Goal: Task Accomplishment & Management: Complete application form

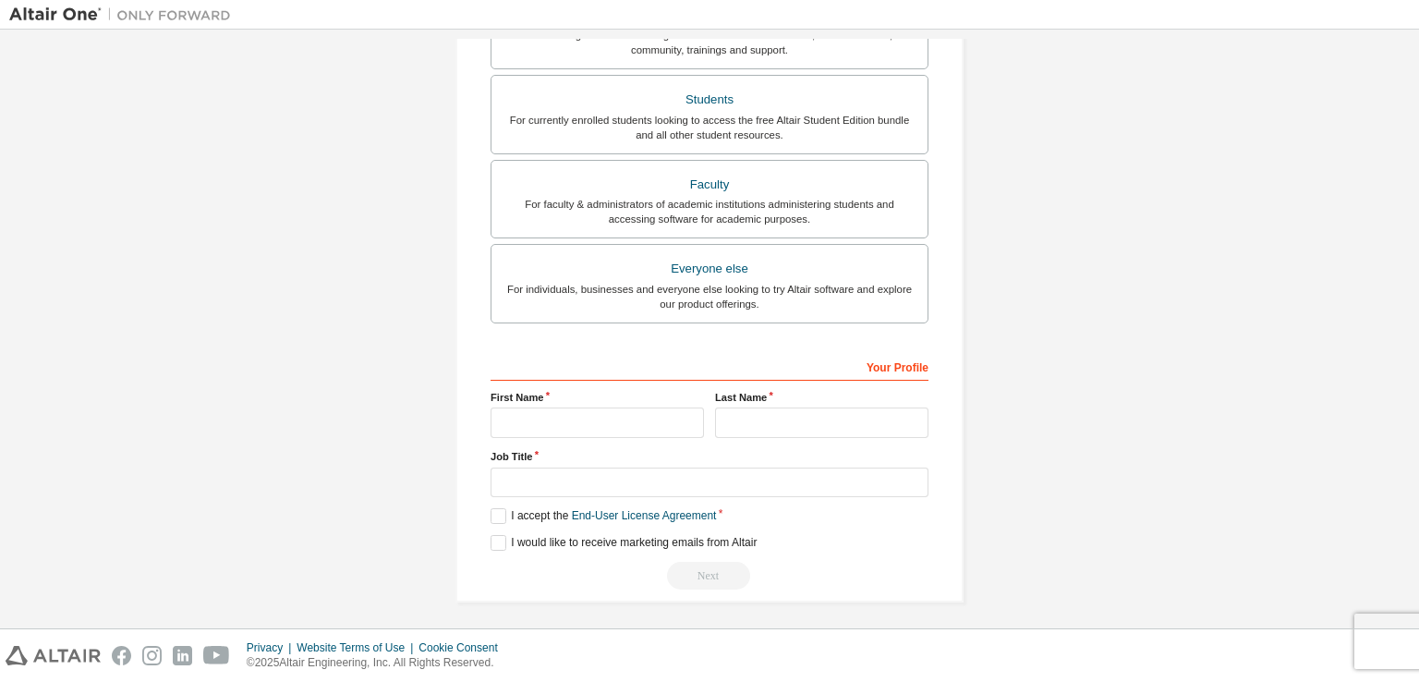
scroll to position [395, 0]
click at [581, 419] on input "text" at bounding box center [597, 421] width 213 height 30
type input "*"
type input "*******"
type input "*********"
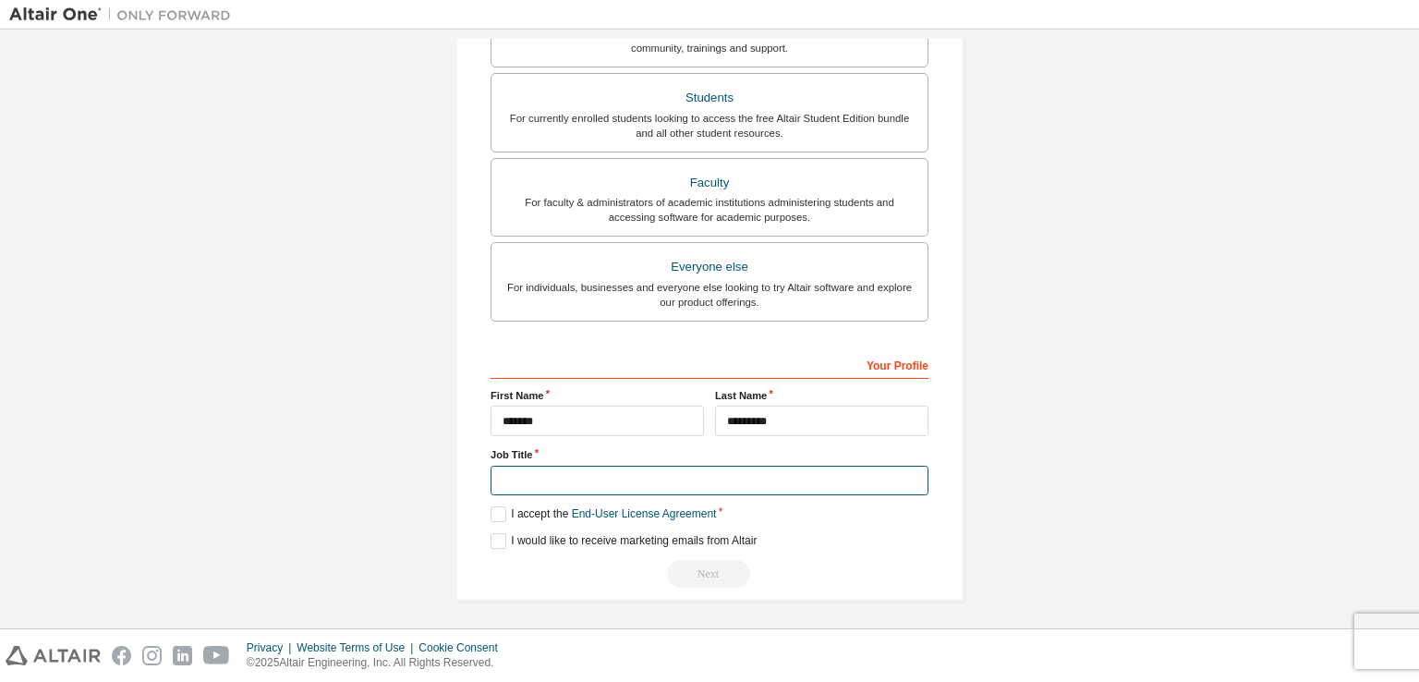
click at [562, 485] on input "text" at bounding box center [710, 481] width 438 height 30
type input "*******"
click at [493, 514] on label "I accept the End-User License Agreement" at bounding box center [603, 514] width 225 height 16
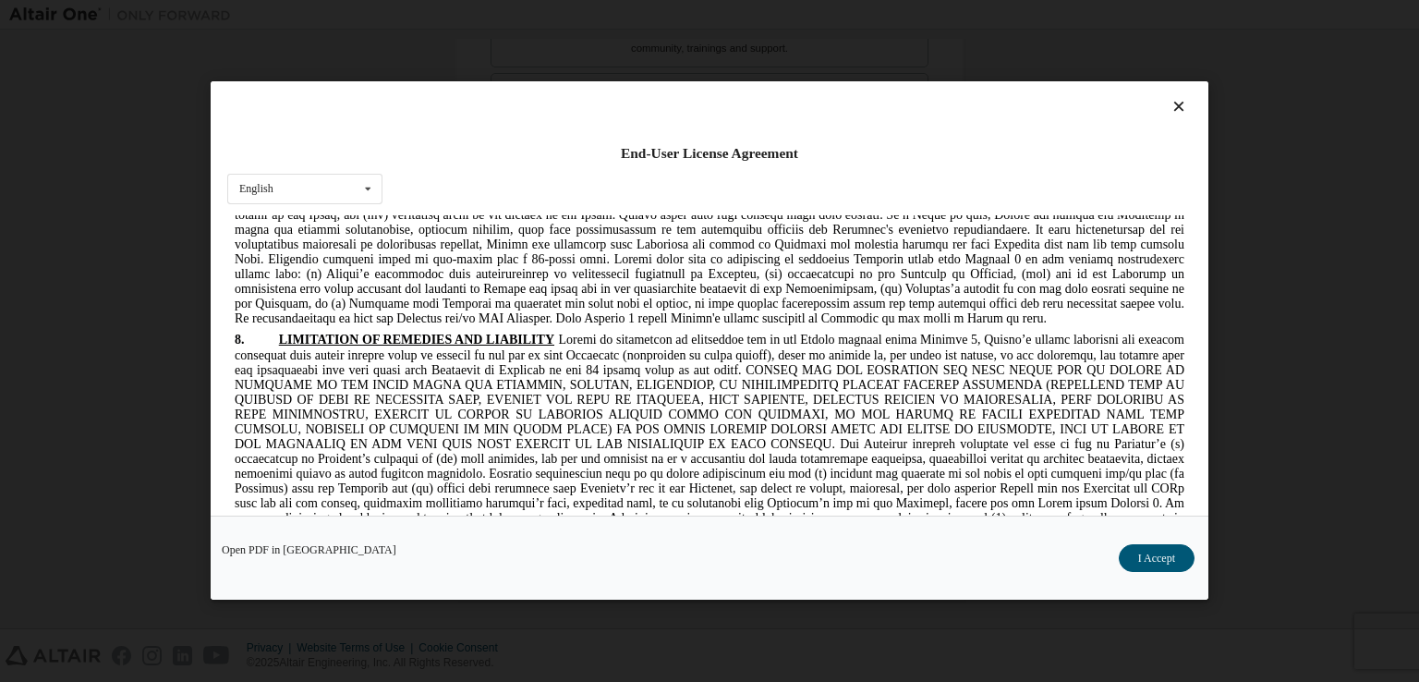
scroll to position [3696, 0]
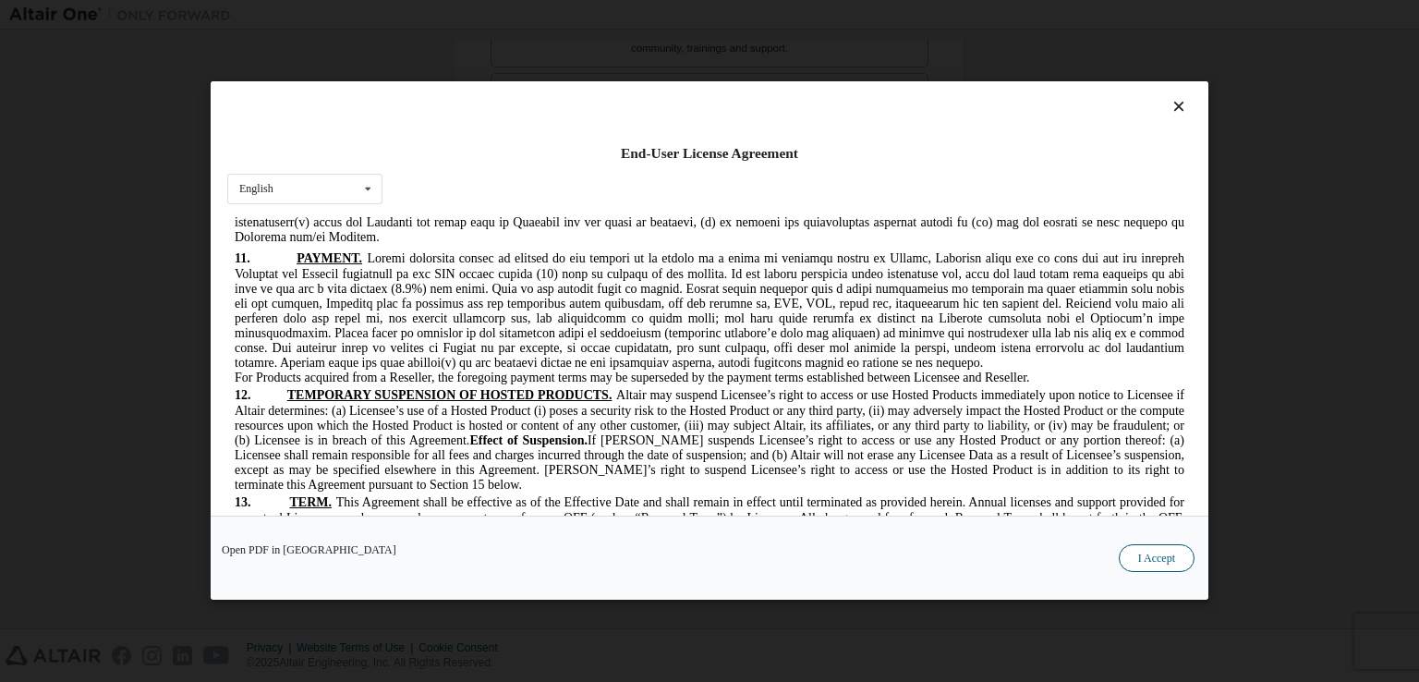
click at [1161, 553] on button "I Accept" at bounding box center [1157, 559] width 76 height 28
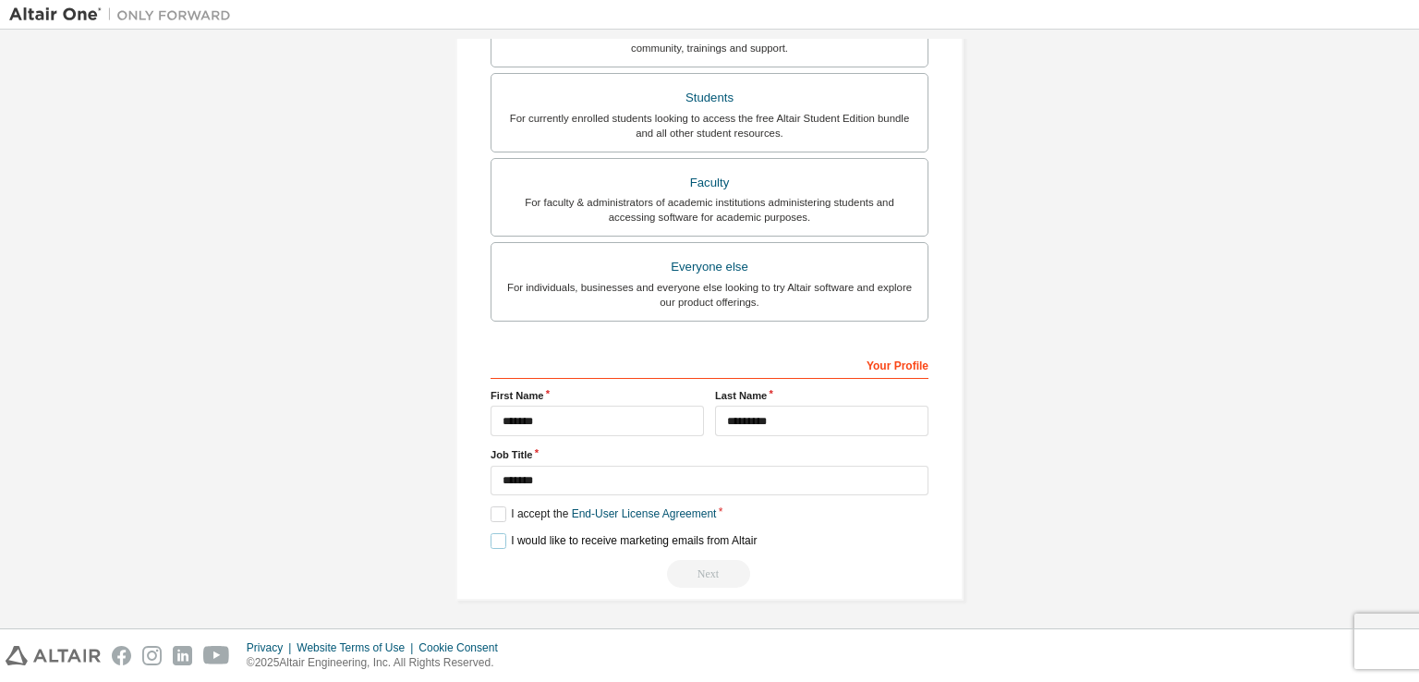
click at [503, 537] on label "I would like to receive marketing emails from Altair" at bounding box center [624, 541] width 266 height 16
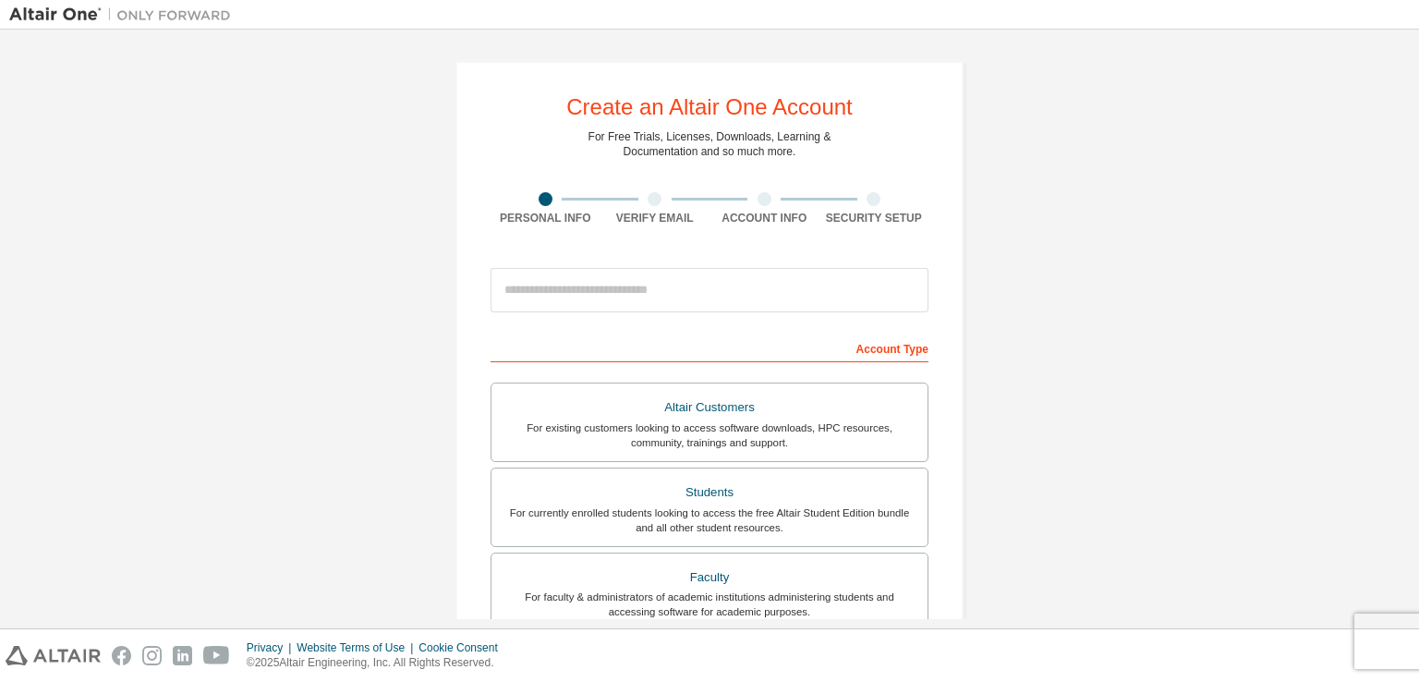
scroll to position [0, 0]
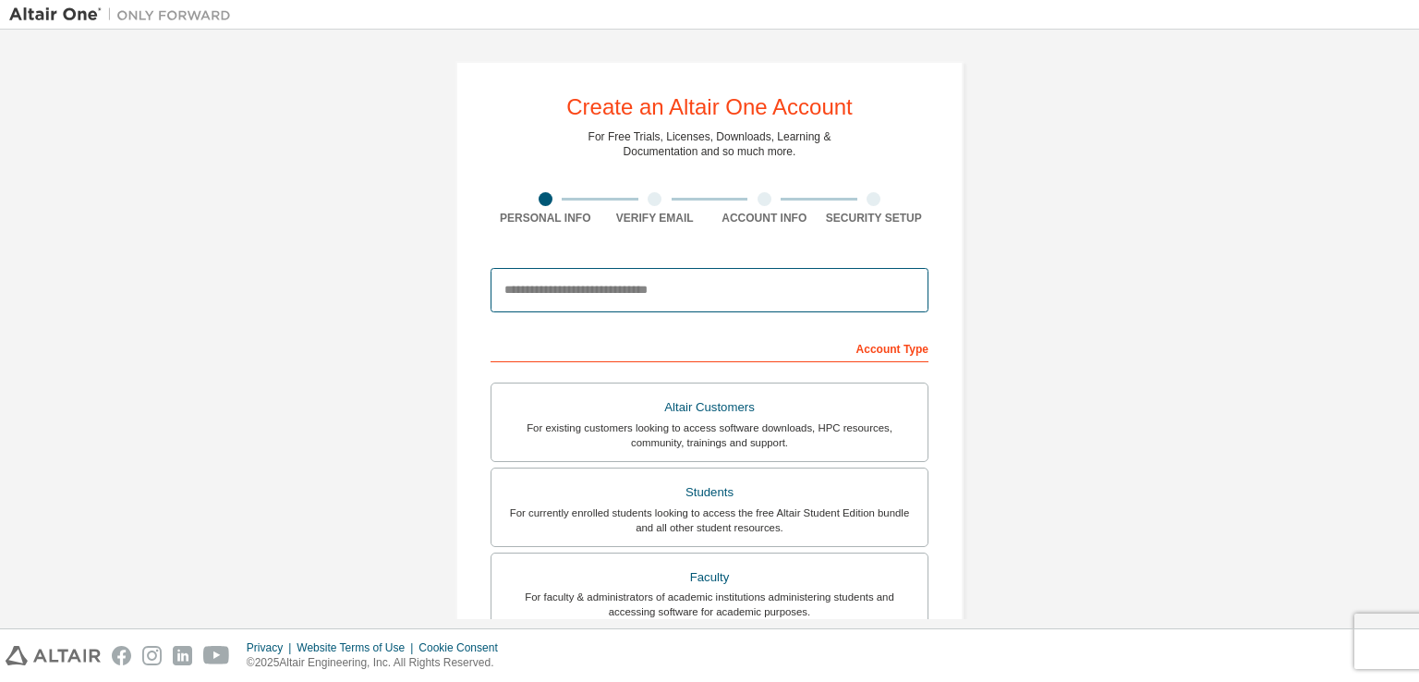
click at [665, 288] on input "email" at bounding box center [710, 290] width 438 height 44
type input "**********"
click at [1005, 340] on div "**********" at bounding box center [709, 528] width 1401 height 979
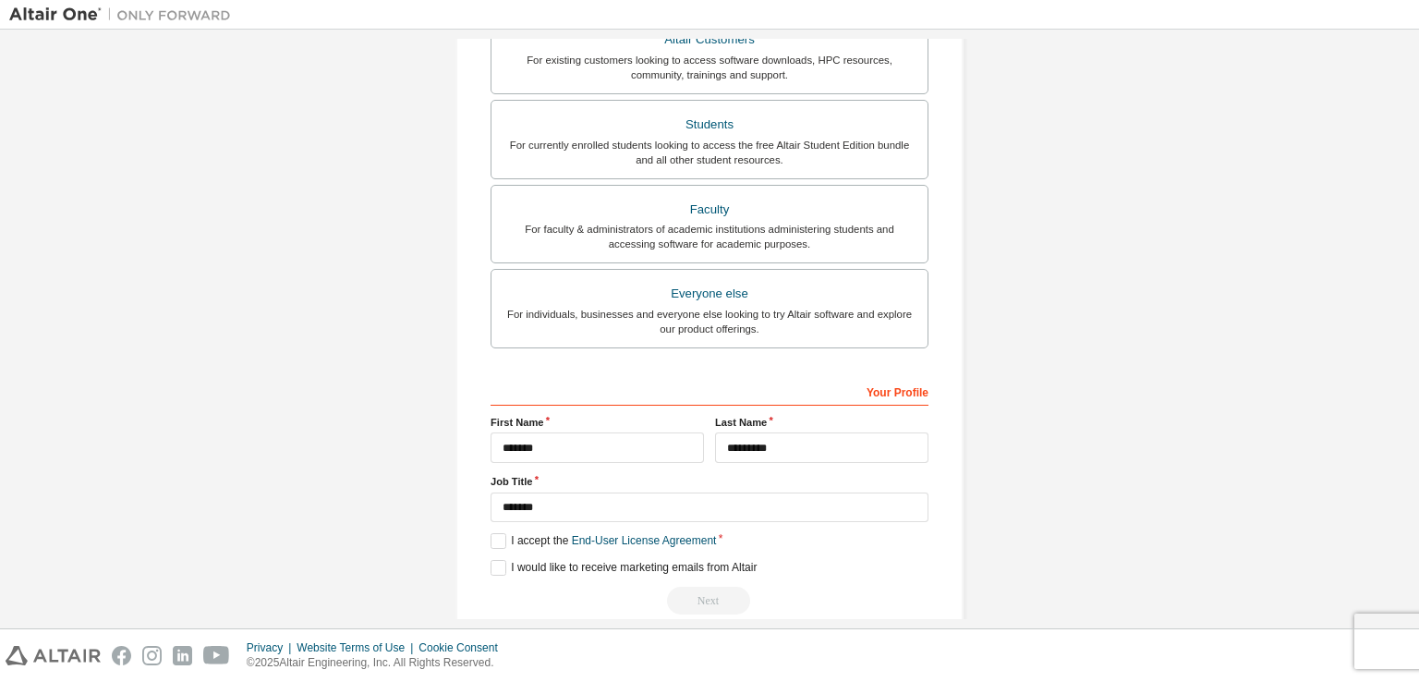
scroll to position [395, 0]
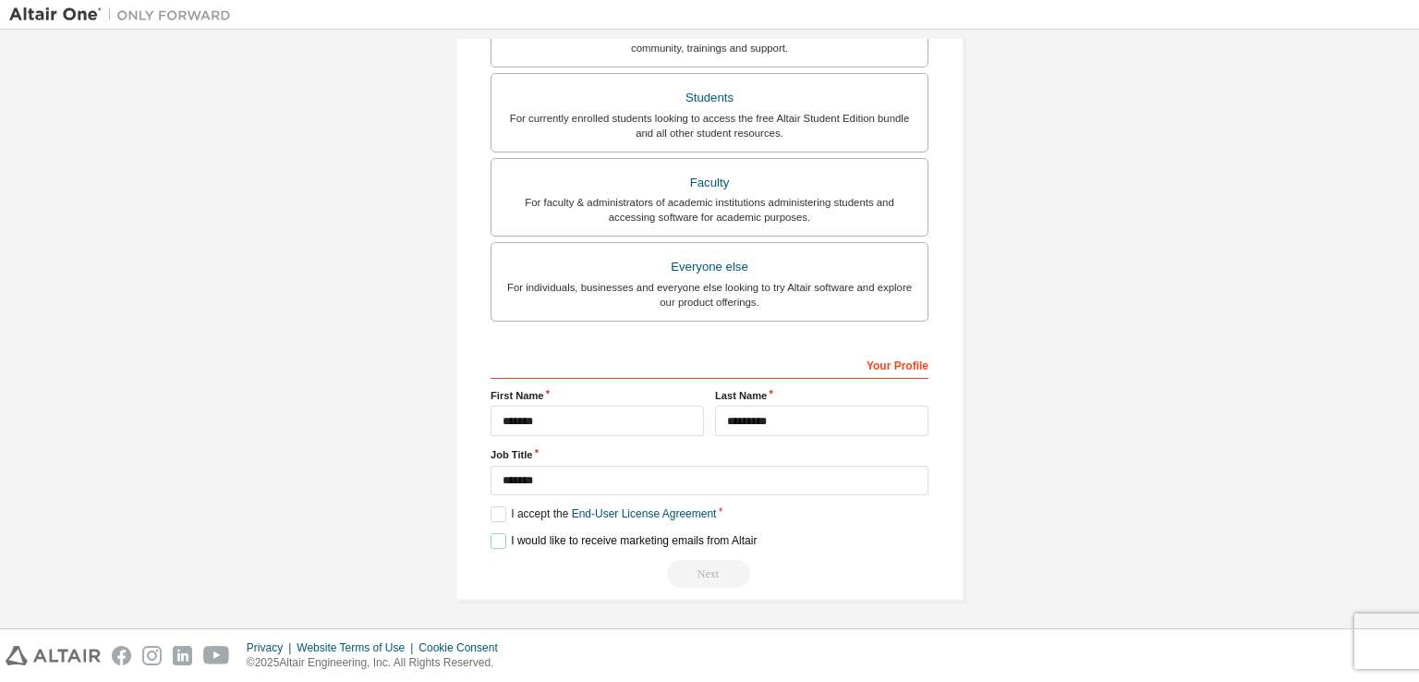
click at [495, 542] on label "I would like to receive marketing emails from Altair" at bounding box center [624, 541] width 266 height 16
click at [495, 516] on label "I accept the End-User License Agreement" at bounding box center [603, 514] width 225 height 16
click at [491, 515] on label "I accept the End-User License Agreement" at bounding box center [603, 514] width 225 height 16
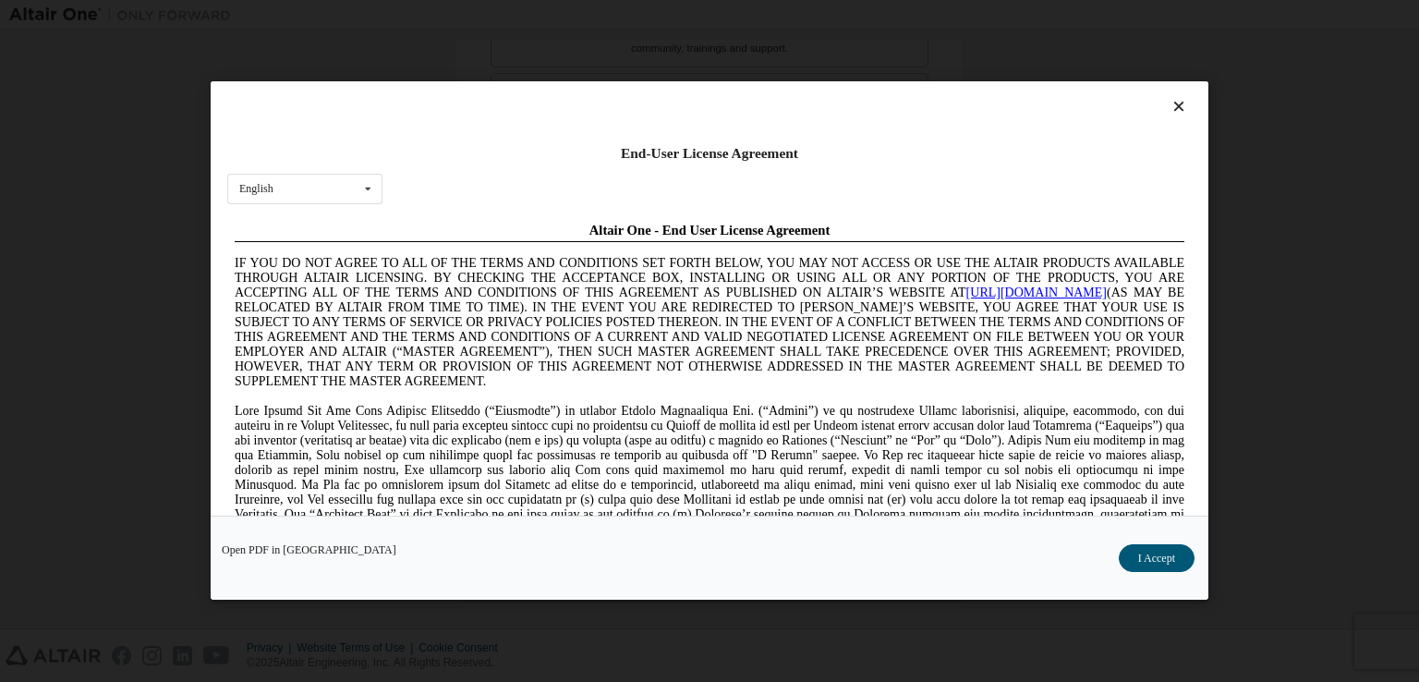
scroll to position [0, 0]
click at [1144, 553] on button "I Accept" at bounding box center [1157, 559] width 76 height 28
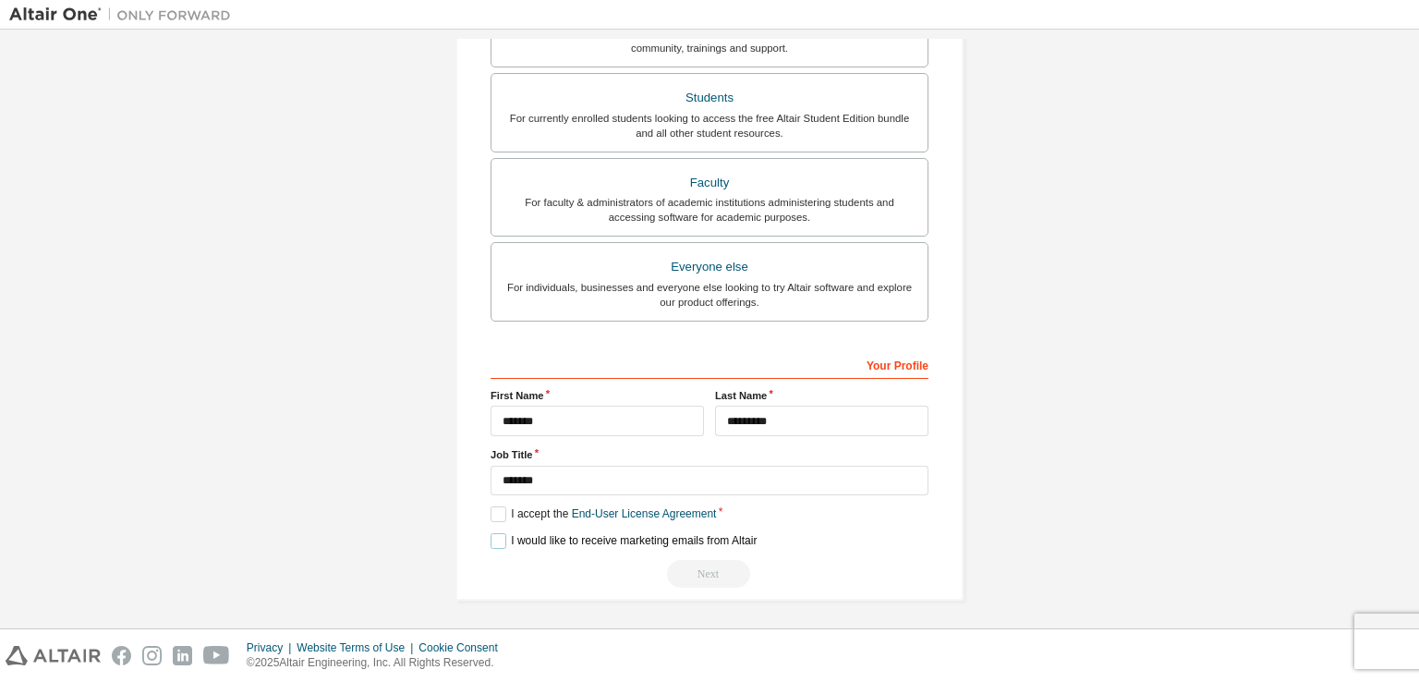
click at [504, 535] on label "I would like to receive marketing emails from Altair" at bounding box center [624, 541] width 266 height 16
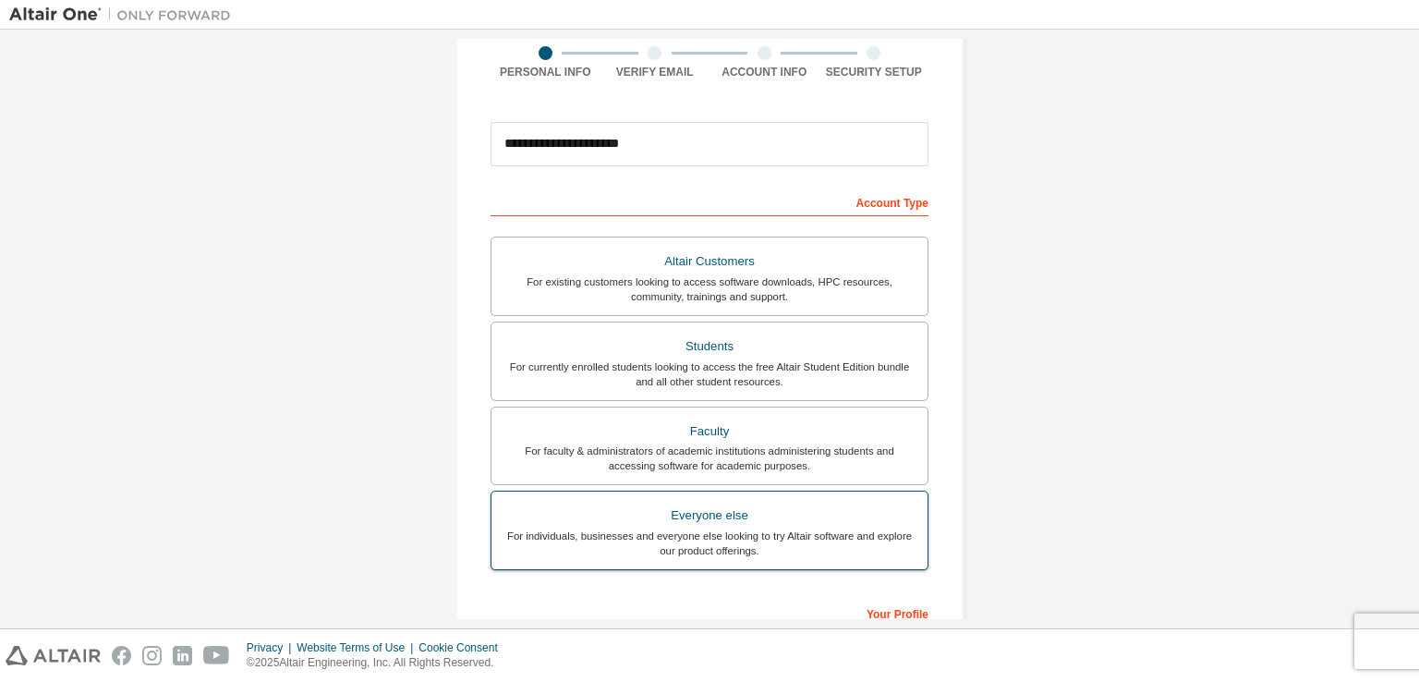
scroll to position [117, 0]
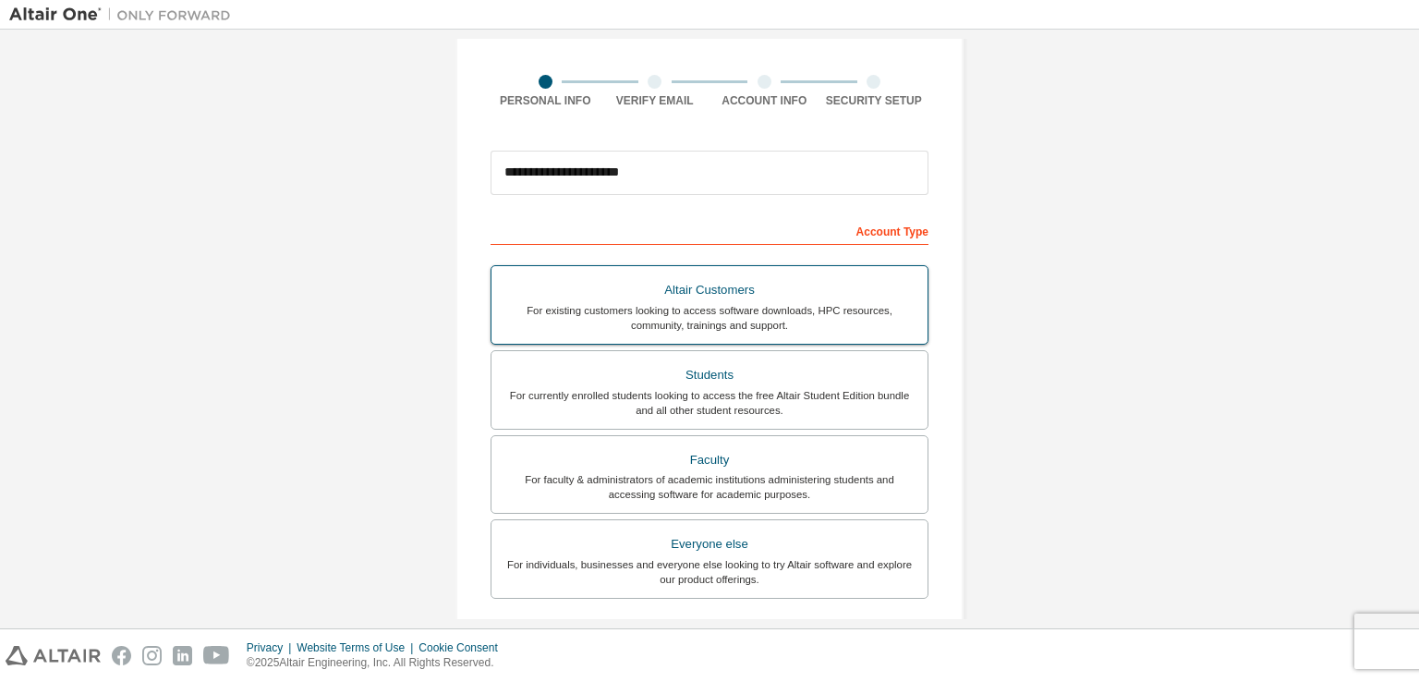
click at [737, 318] on div "For existing customers looking to access software downloads, HPC resources, com…" at bounding box center [710, 318] width 414 height 30
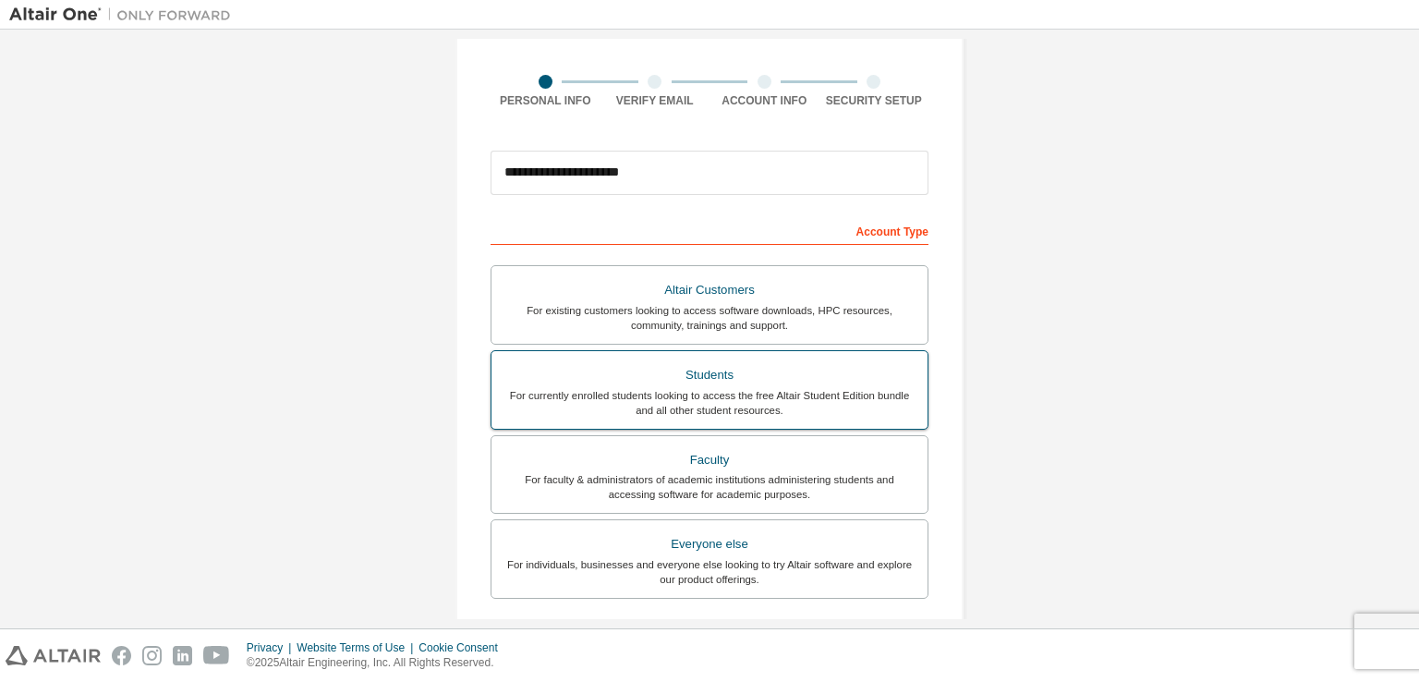
click at [714, 388] on div "For currently enrolled students looking to access the free Altair Student Editi…" at bounding box center [710, 403] width 414 height 30
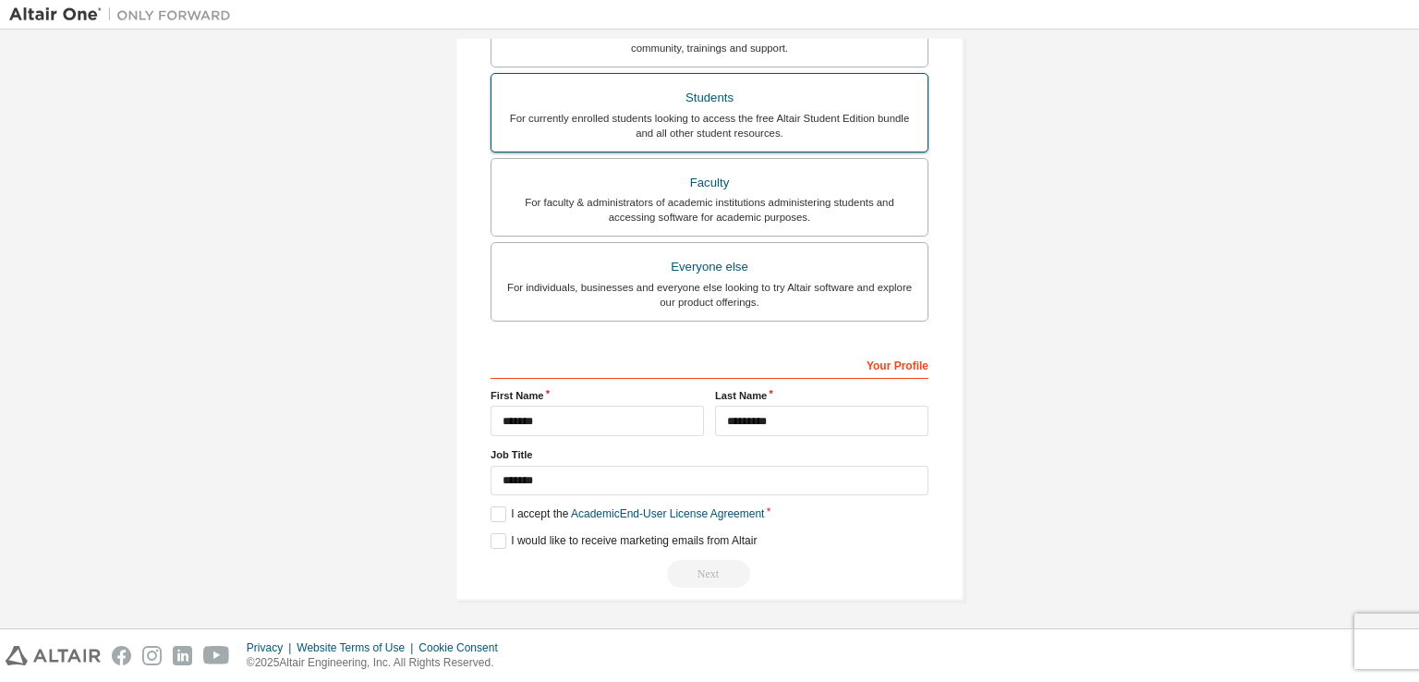
scroll to position [303, 0]
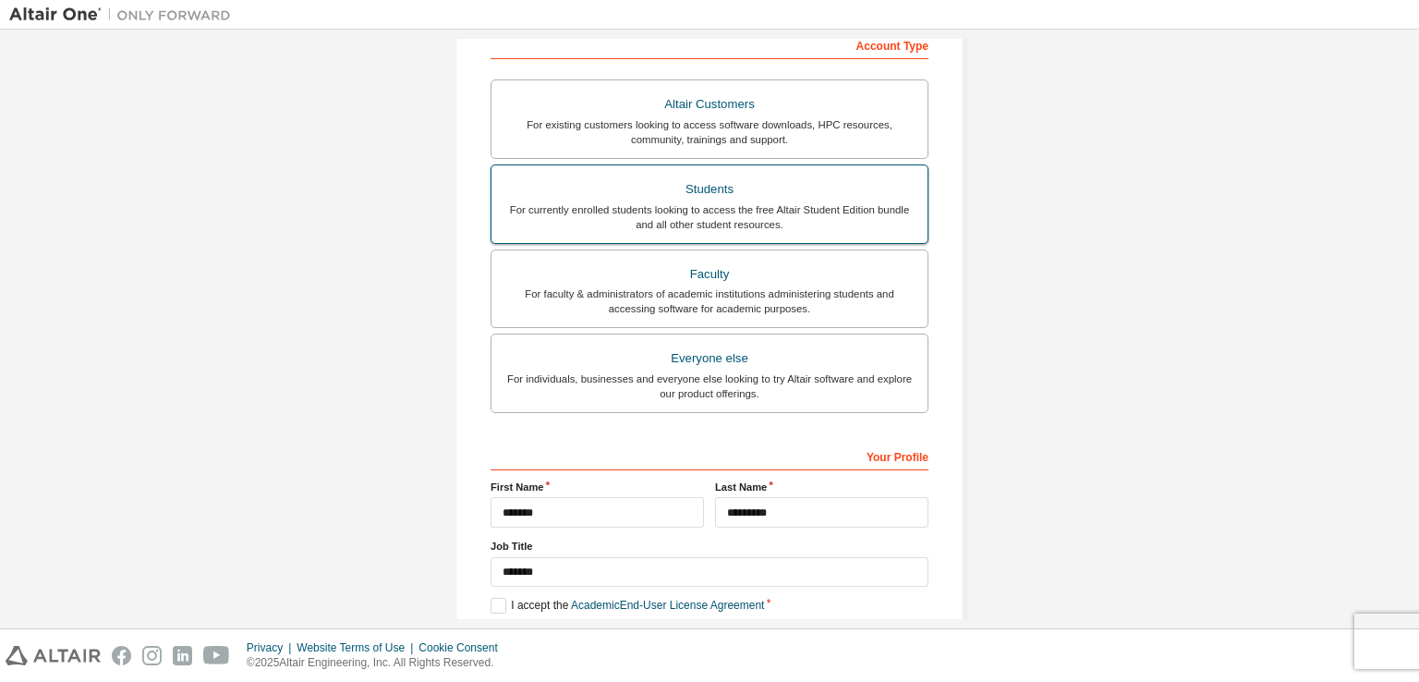
click at [758, 204] on div "For currently enrolled students looking to access the free Altair Student Editi…" at bounding box center [710, 217] width 414 height 30
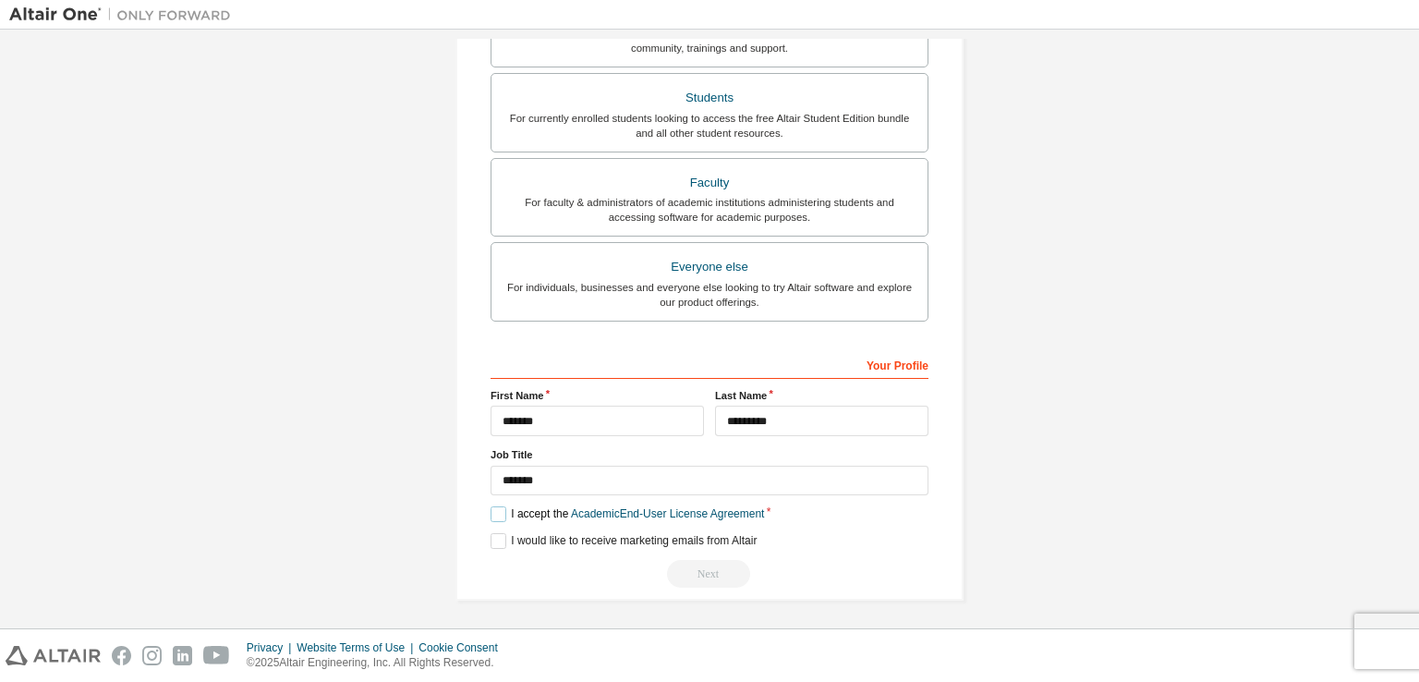
click at [495, 510] on label "I accept the Academic End-User License Agreement" at bounding box center [628, 514] width 274 height 16
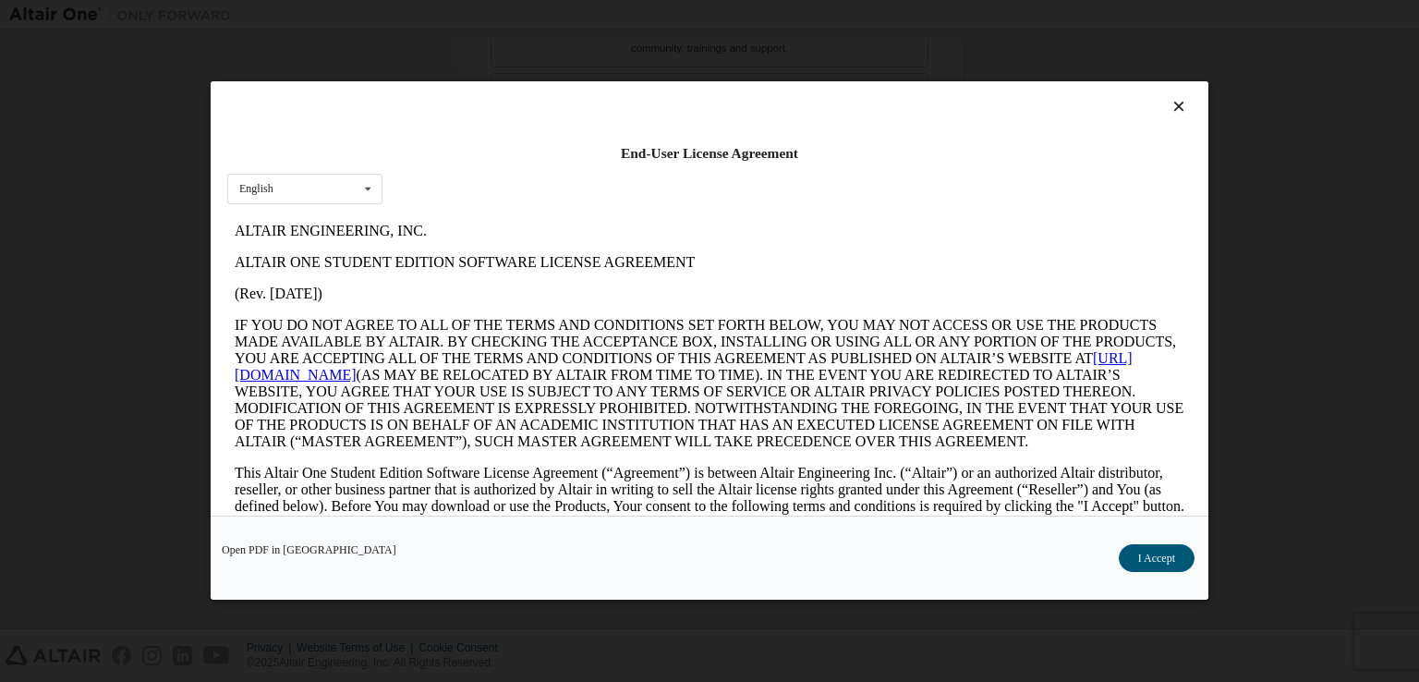
scroll to position [0, 0]
click at [1170, 568] on button "I Accept" at bounding box center [1157, 559] width 76 height 28
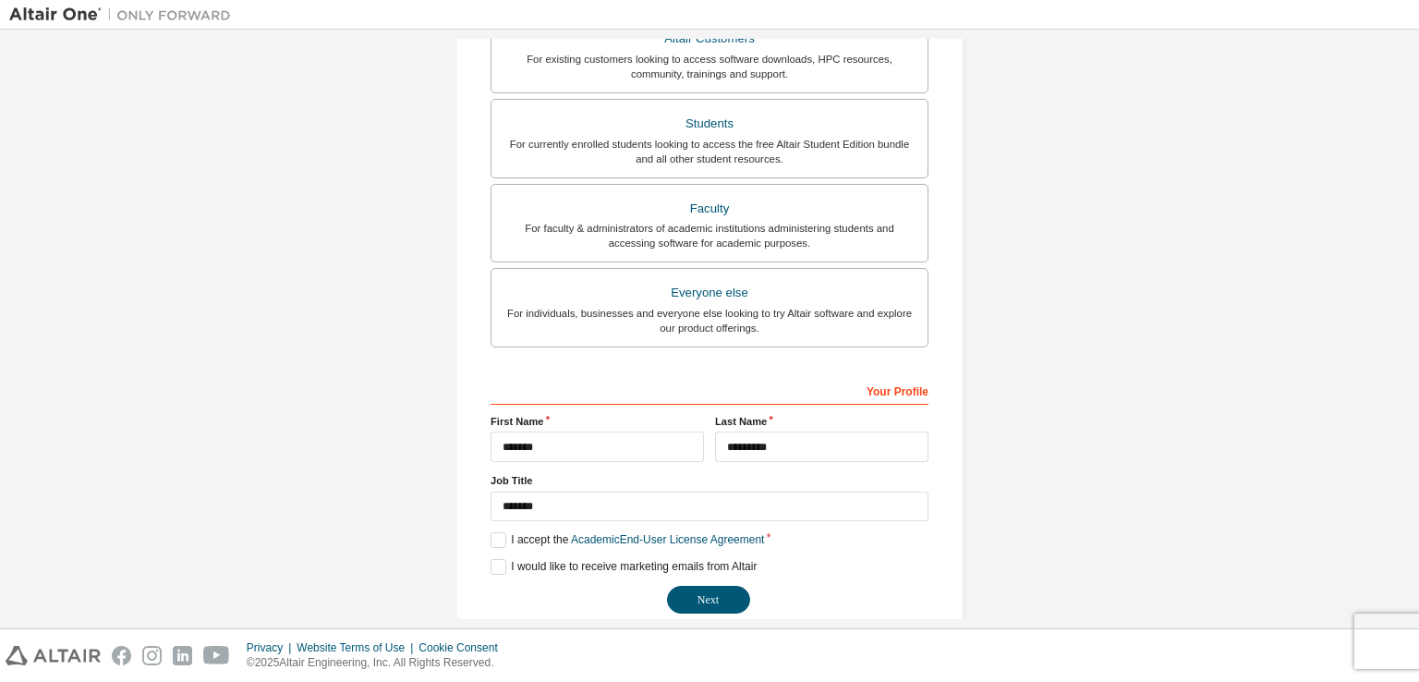
scroll to position [370, 0]
click at [711, 603] on button "Next" at bounding box center [708, 599] width 83 height 28
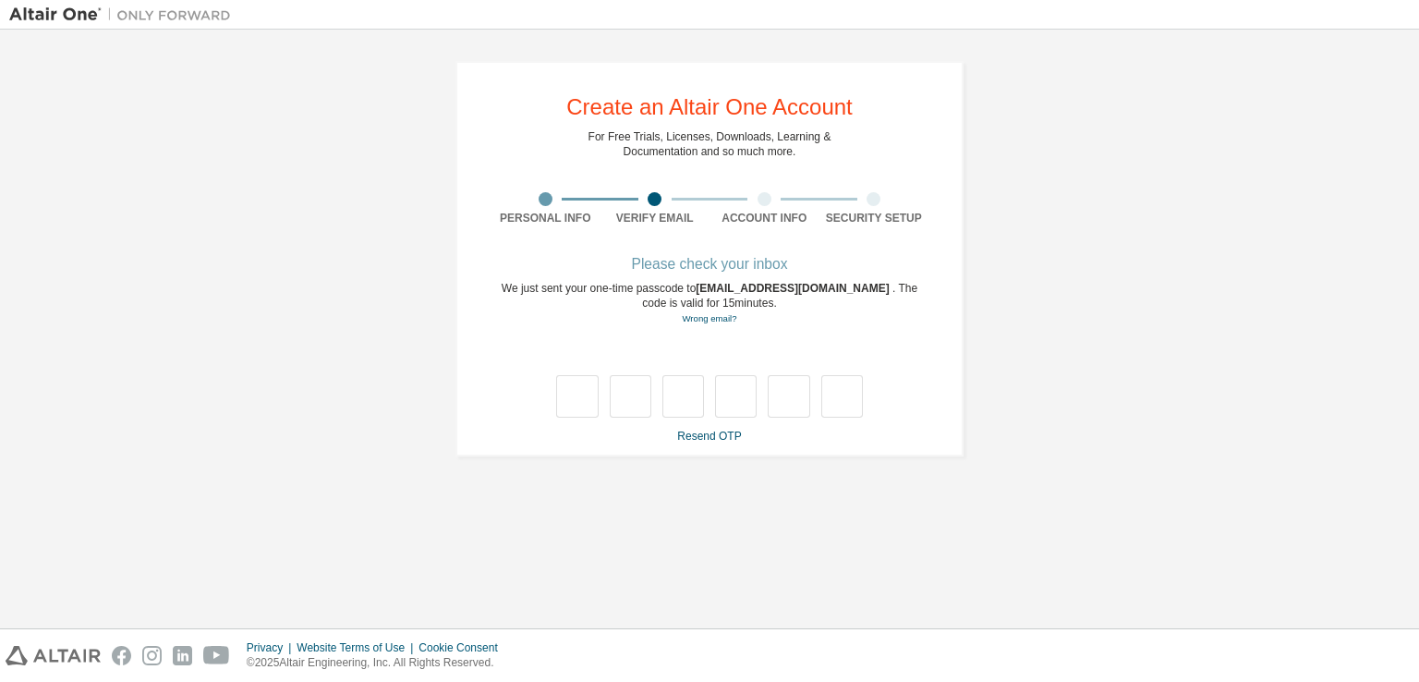
scroll to position [0, 0]
type input "*"
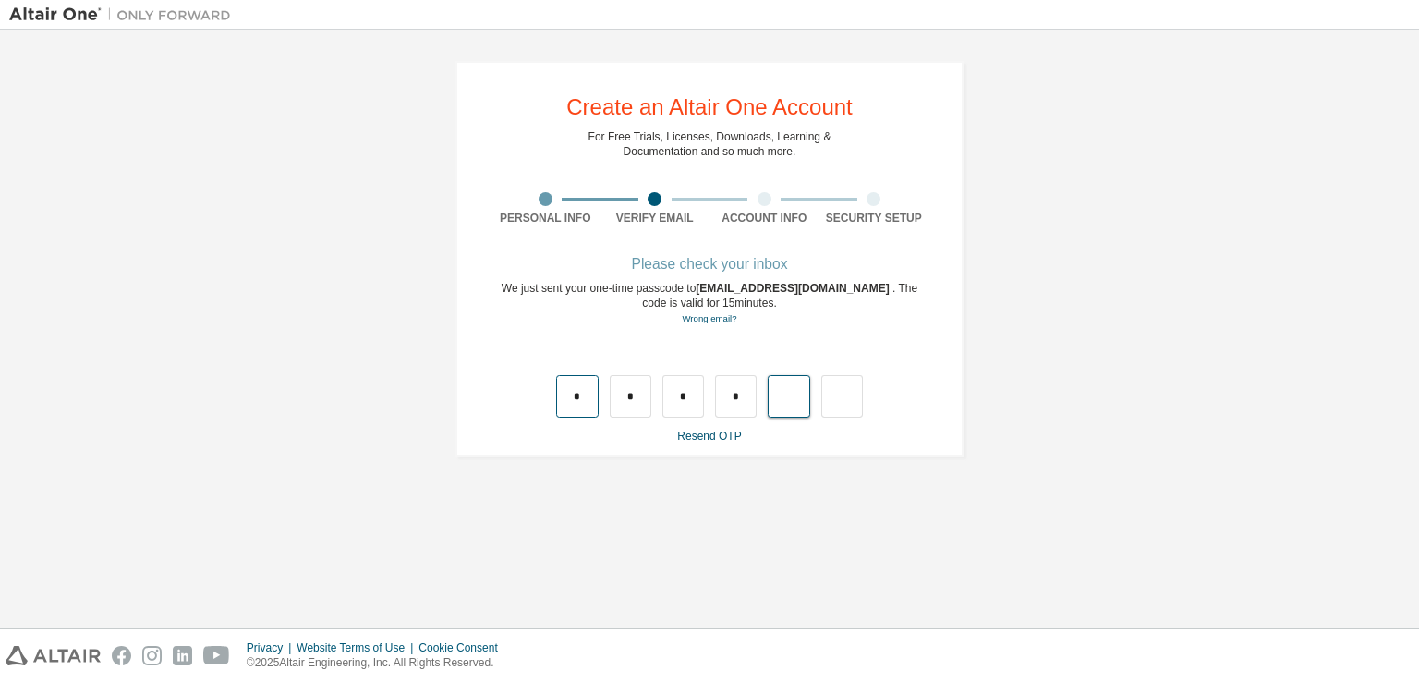
type input "*"
